Goal: Navigation & Orientation: Find specific page/section

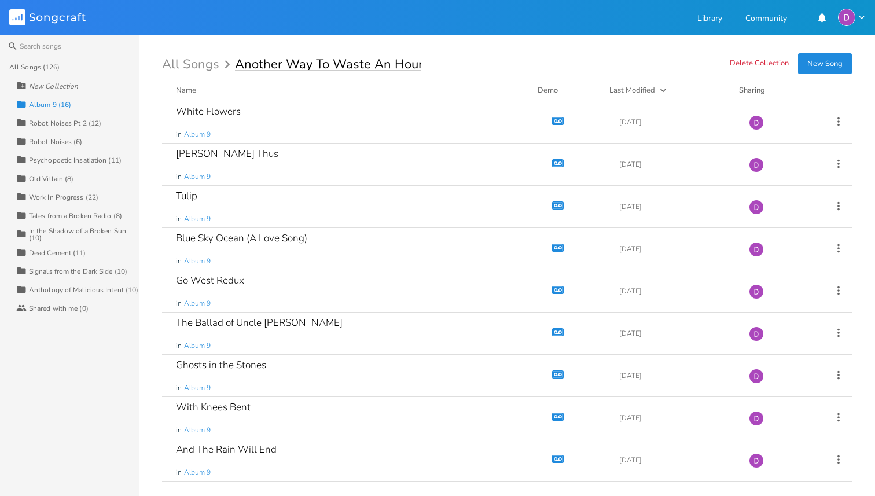
type input "Another Way To Waste An Hour"
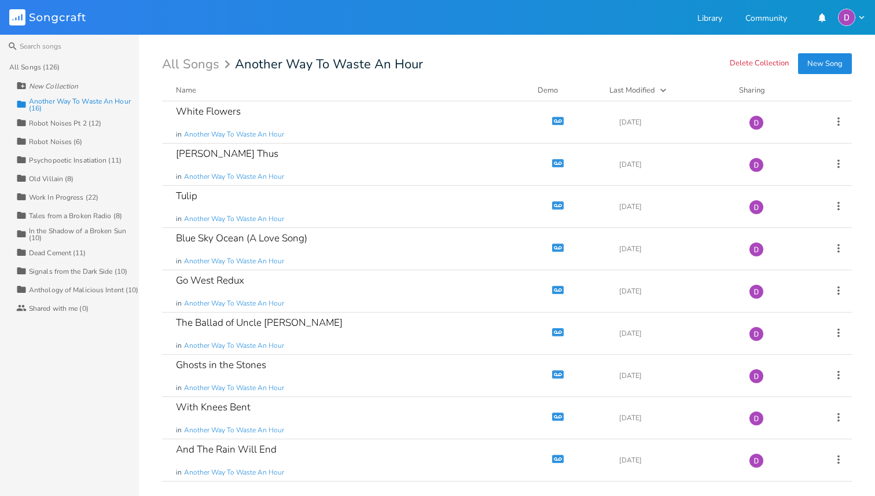
click at [79, 197] on div "Work In Progress (22)" at bounding box center [63, 197] width 69 height 7
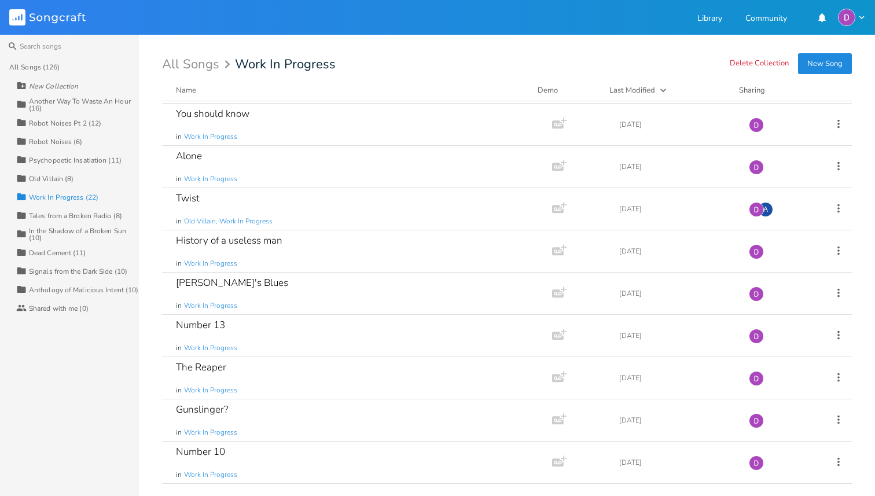
scroll to position [544, 0]
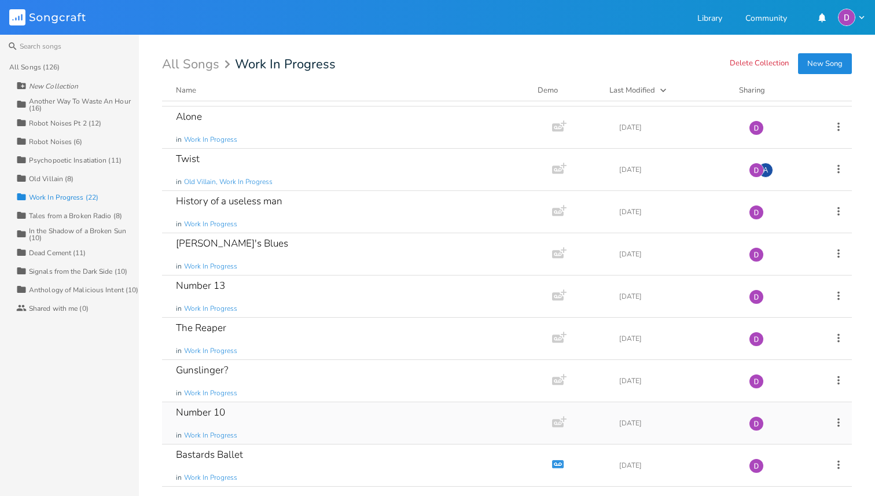
click at [289, 421] on div "Number 10 in Work In Progress" at bounding box center [355, 423] width 358 height 42
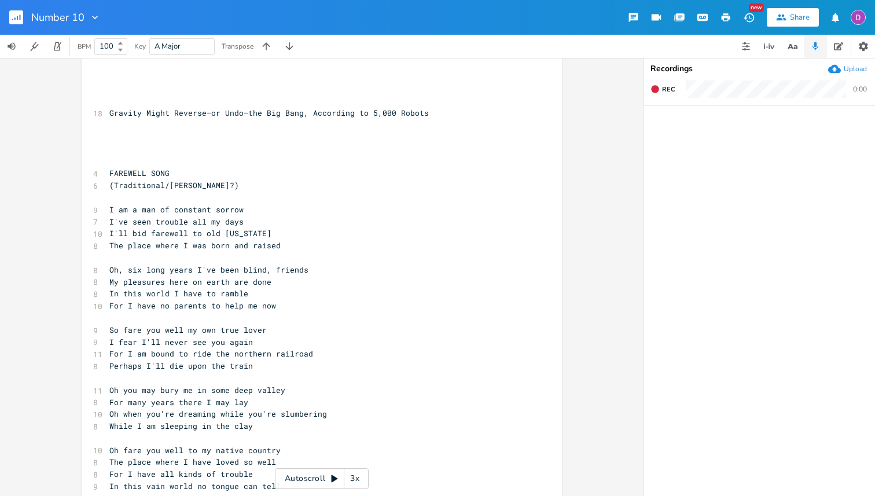
scroll to position [925, 0]
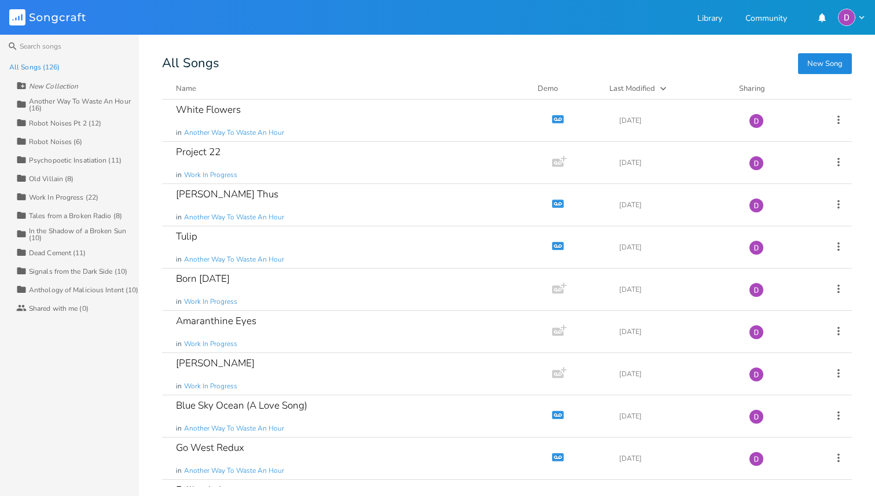
click at [69, 203] on div "Collection Work In Progress (22)" at bounding box center [77, 196] width 123 height 19
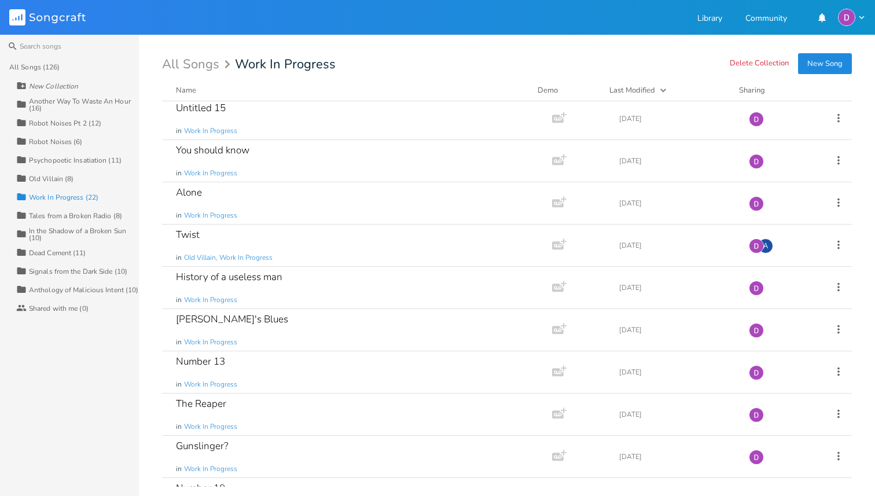
scroll to position [544, 0]
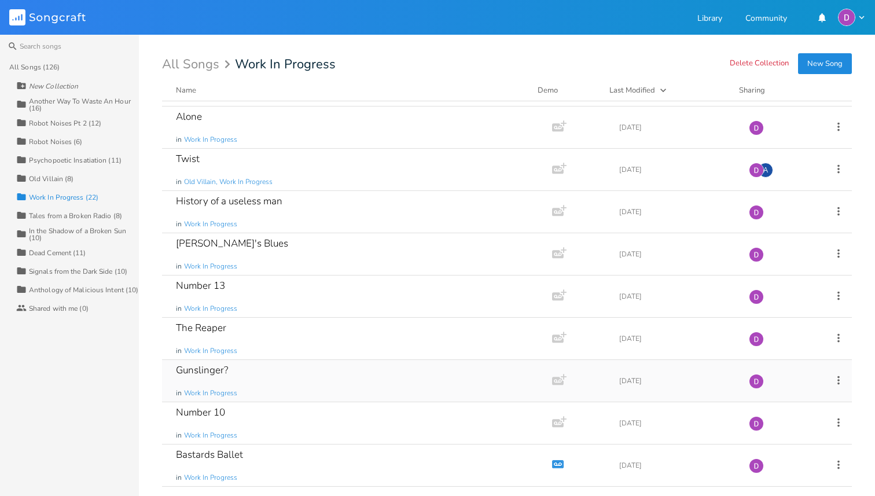
click at [240, 370] on div "Gunslinger? in Work In Progress" at bounding box center [355, 381] width 358 height 42
